Goal: Information Seeking & Learning: Learn about a topic

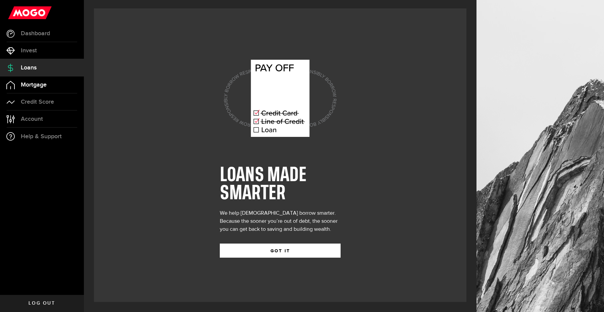
click at [25, 88] on span "Mortgage" at bounding box center [34, 85] width 26 height 6
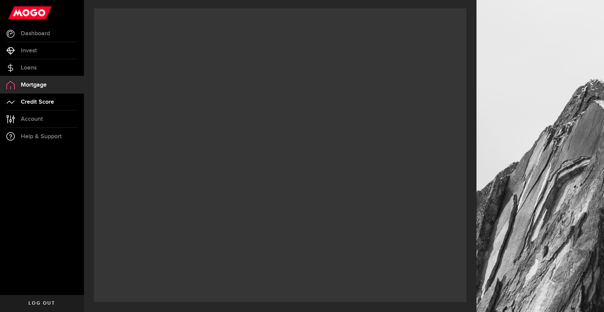
click at [25, 100] on span "Credit Score" at bounding box center [37, 102] width 33 height 6
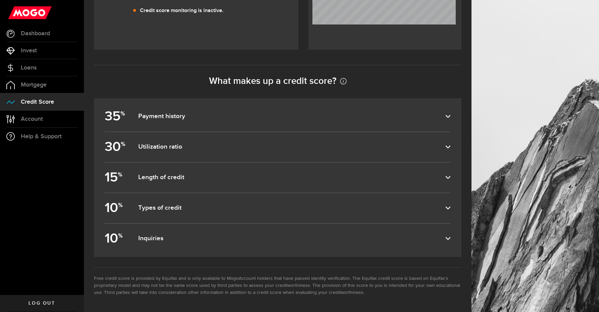
scroll to position [270, 0]
click at [344, 120] on dfn "Payment history" at bounding box center [291, 116] width 307 height 8
click at [0, 0] on input "35 % Payment history" at bounding box center [0, 0] width 0 height 0
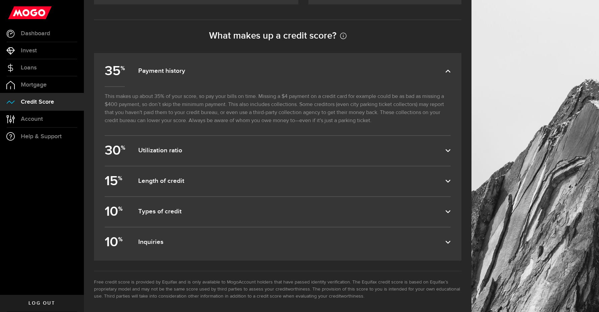
scroll to position [319, 0]
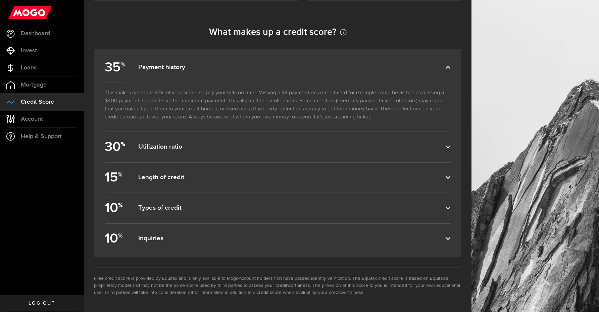
click at [274, 175] on dfn "Length of credit" at bounding box center [291, 177] width 307 height 8
click at [0, 0] on input "15 % Length of credit" at bounding box center [0, 0] width 0 height 0
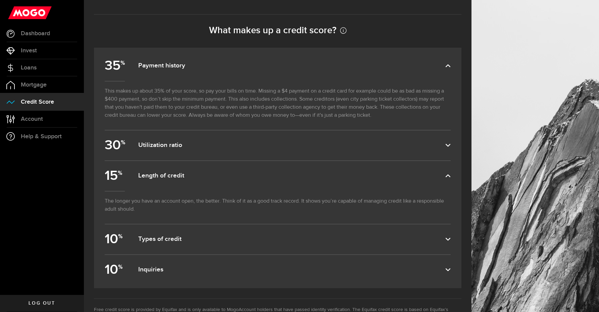
scroll to position [352, 0]
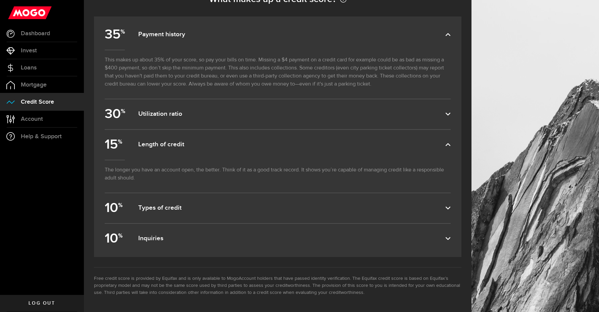
click at [288, 207] on dfn "Types of credit" at bounding box center [291, 208] width 307 height 8
click at [0, 0] on input "10 % Types of credit" at bounding box center [0, 0] width 0 height 0
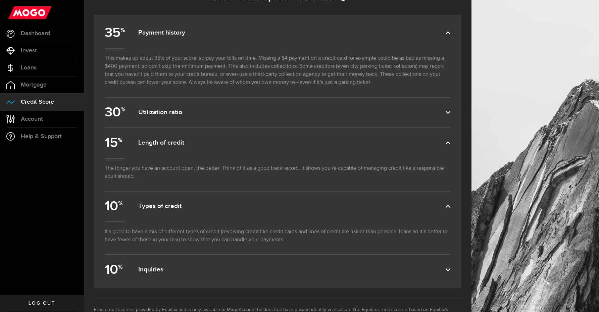
scroll to position [385, 0]
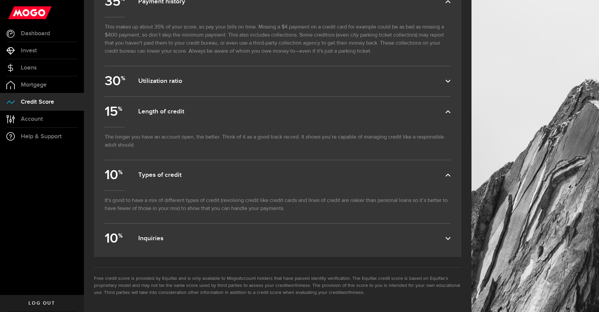
click at [265, 235] on dfn "Inquiries" at bounding box center [291, 238] width 307 height 8
click at [0, 0] on input "10 % Inquiries" at bounding box center [0, 0] width 0 height 0
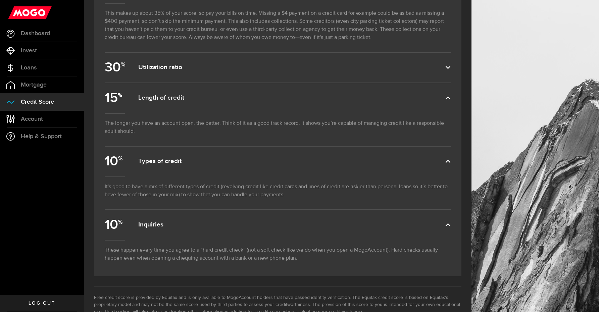
scroll to position [350, 0]
